Goal: Task Accomplishment & Management: Manage account settings

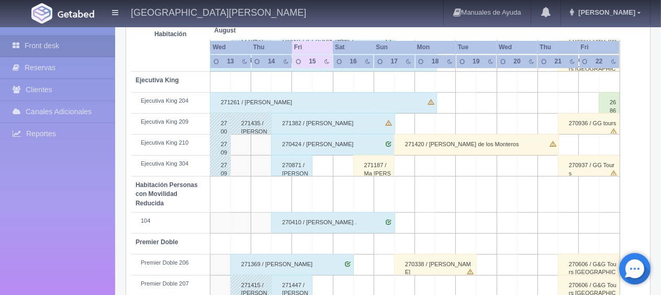
scroll to position [506, 0]
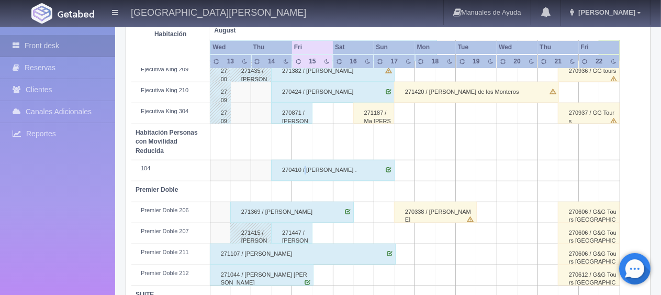
click at [305, 167] on div "270410 / [PERSON_NAME] ." at bounding box center [333, 170] width 124 height 21
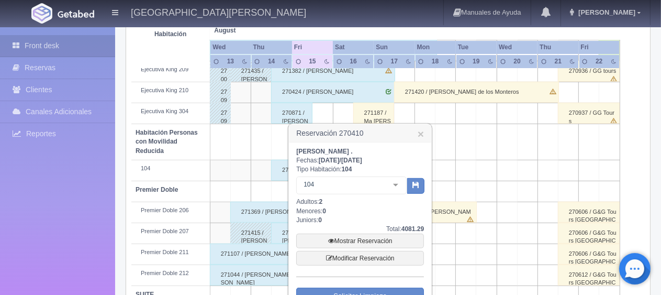
scroll to position [558, 0]
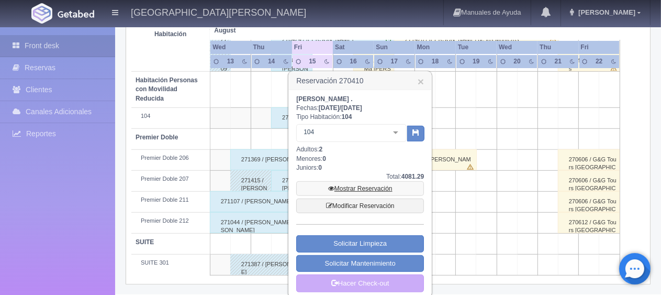
click at [363, 186] on link "Mostrar Reservación" at bounding box center [360, 188] width 128 height 15
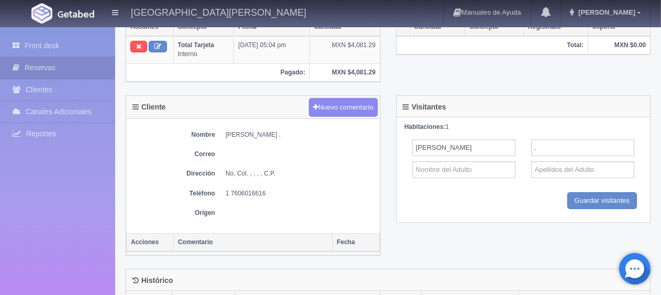
scroll to position [302, 0]
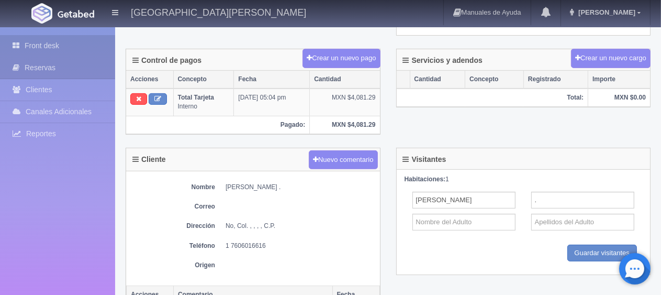
click at [45, 44] on link "Front desk" at bounding box center [57, 45] width 115 height 21
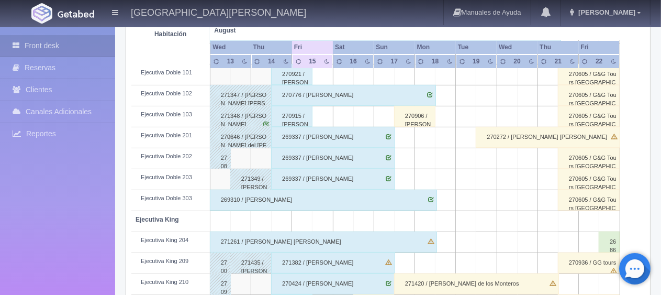
scroll to position [367, 0]
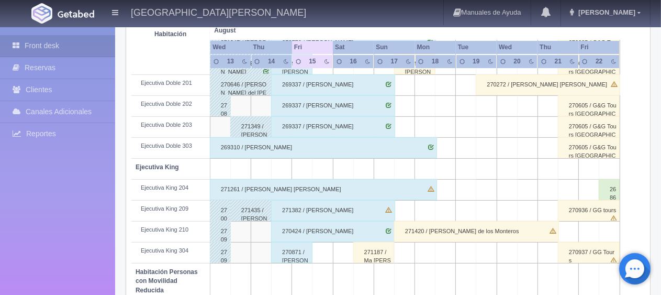
click at [325, 227] on div "270424 / [PERSON_NAME]" at bounding box center [333, 231] width 124 height 21
click at [0, 0] on div "Fechas: / Tipo Habitación: Seleccionar hab. No elements found. Consider changin…" at bounding box center [0, 0] width 0 height 0
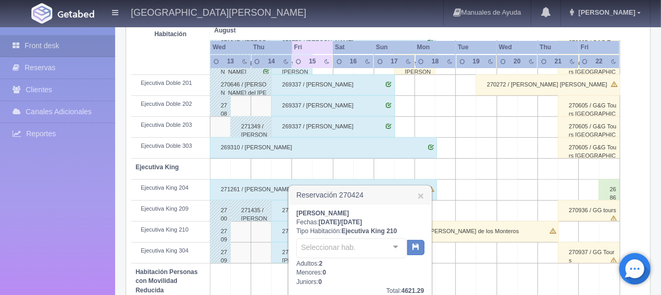
scroll to position [524, 0]
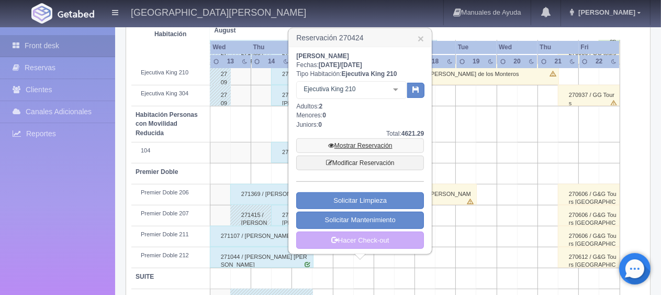
click at [362, 141] on link "Mostrar Reservación" at bounding box center [360, 145] width 128 height 15
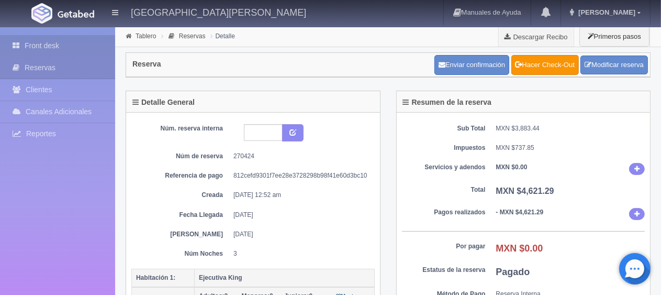
click at [54, 49] on link "Front desk" at bounding box center [57, 45] width 115 height 21
